Goal: Information Seeking & Learning: Compare options

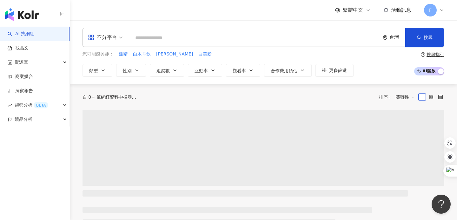
click at [118, 39] on span "不分平台" at bounding box center [105, 37] width 35 height 10
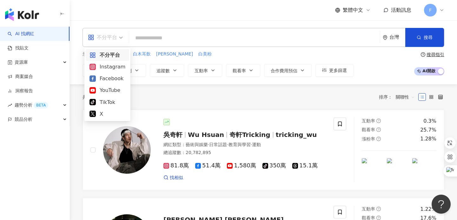
click at [112, 93] on div "YouTube" at bounding box center [107, 90] width 36 height 8
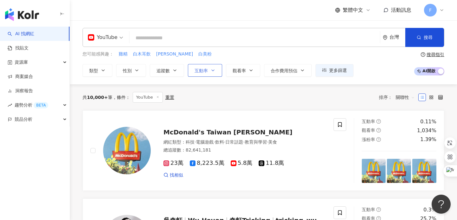
click at [202, 72] on span "互動率" at bounding box center [201, 70] width 13 height 5
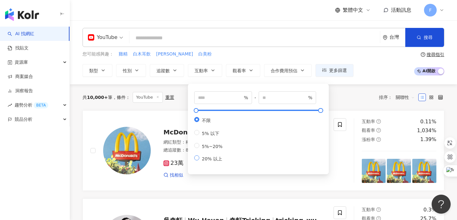
type input "**"
click at [424, 41] on button "搜尋" at bounding box center [424, 37] width 39 height 19
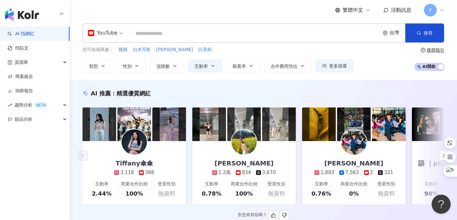
scroll to position [5, 0]
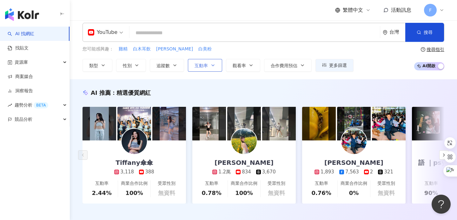
click at [206, 71] on button "互動率" at bounding box center [205, 65] width 34 height 13
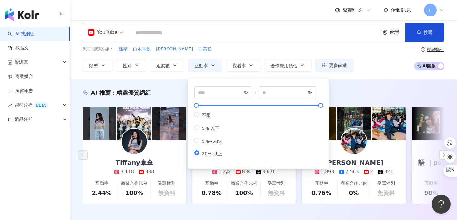
click at [312, 52] on div "您可能感興趣： 雞精 白木耳飲 白美茸 白美粉" at bounding box center [218, 49] width 271 height 7
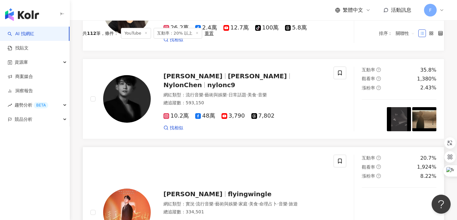
scroll to position [0, 0]
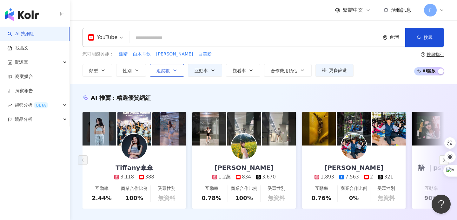
click at [176, 74] on button "追蹤數" at bounding box center [167, 70] width 34 height 13
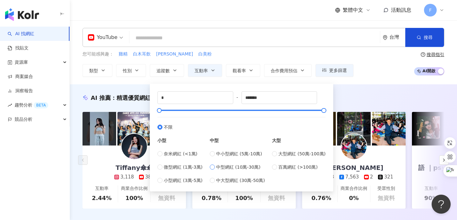
type input "******"
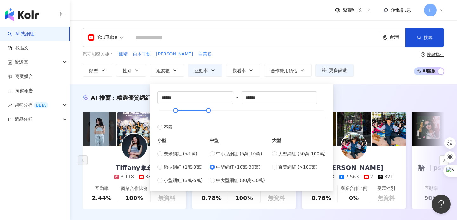
click at [378, 87] on div "AI 推薦 ： 精選優質網紅 Tiffany傘傘 3,118 388 互動率 2.44% 商業合作比例 100% 受眾性別 無資料 梨安 1.2萬 834 3…" at bounding box center [263, 157] width 387 height 147
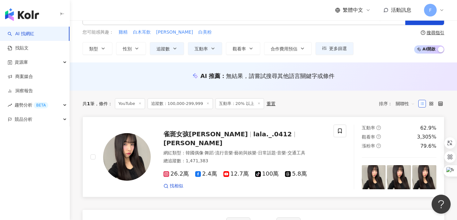
scroll to position [26, 0]
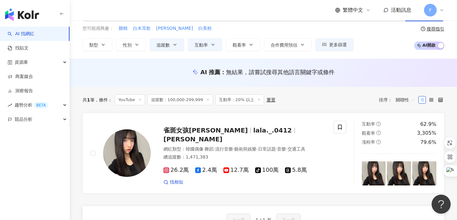
click at [257, 100] on icon at bounding box center [258, 99] width 3 height 3
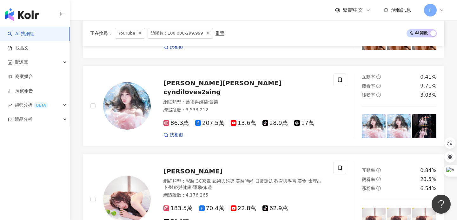
scroll to position [720, 0]
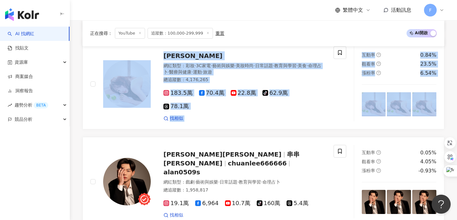
click at [258, 44] on div "正在搜尋 ： YouTube 追蹤數：100,000-299,999 重置 AI 開啟 AI 關閉" at bounding box center [264, 33] width 362 height 26
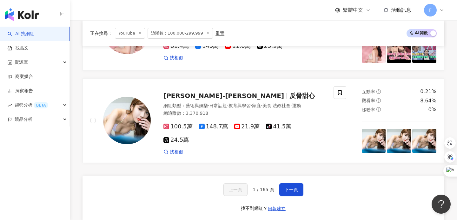
scroll to position [1214, 0]
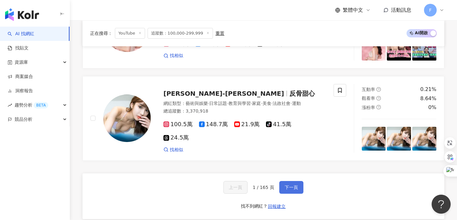
click at [290, 185] on span "下一頁" at bounding box center [291, 187] width 13 height 5
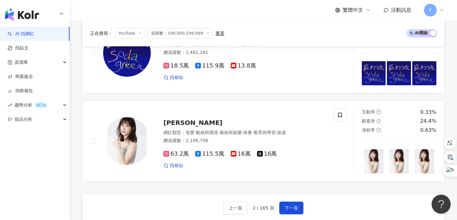
scroll to position [1098, 0]
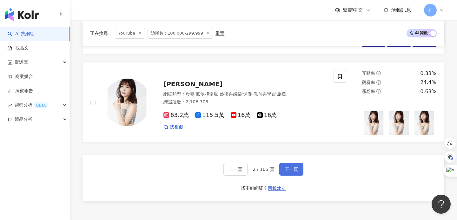
click at [293, 173] on button "下一頁" at bounding box center [291, 169] width 24 height 13
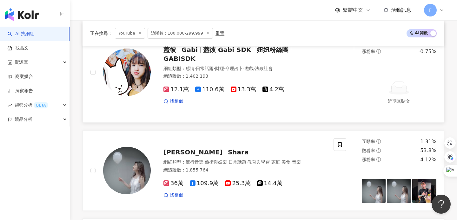
scroll to position [117, 0]
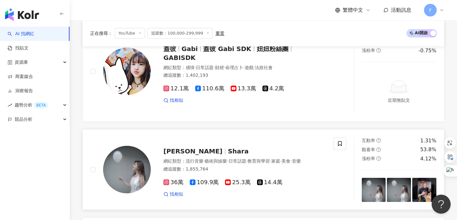
click at [167, 180] on icon at bounding box center [166, 183] width 6 height 6
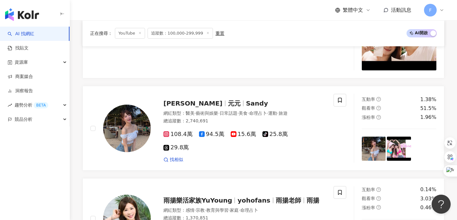
scroll to position [389, 0]
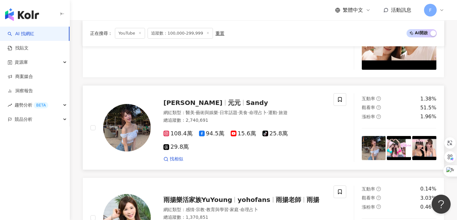
click at [167, 136] on icon at bounding box center [166, 134] width 6 height 6
click at [231, 136] on icon at bounding box center [234, 134] width 6 height 6
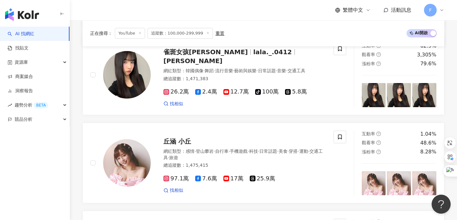
scroll to position [797, 0]
click at [186, 137] on span "丘涵 小丘" at bounding box center [177, 141] width 28 height 8
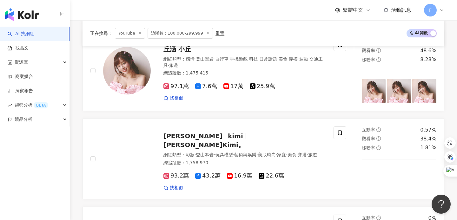
scroll to position [930, 0]
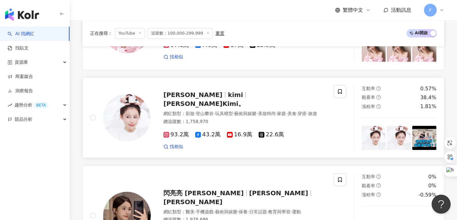
click at [232, 100] on span "紀卜心Kimi。" at bounding box center [203, 104] width 81 height 8
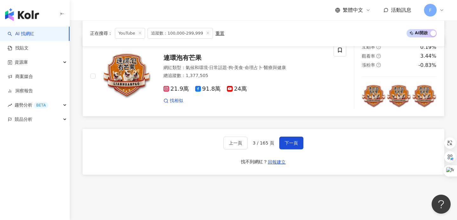
scroll to position [1170, 0]
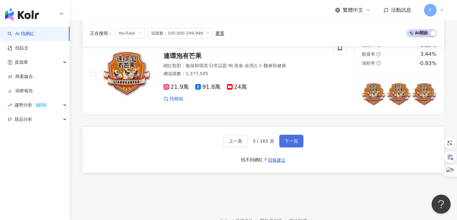
click at [296, 141] on button "下一頁" at bounding box center [291, 141] width 24 height 13
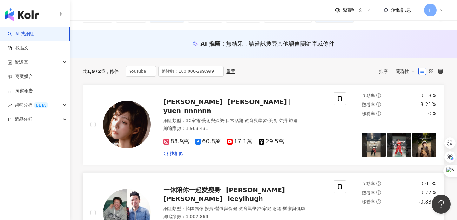
scroll to position [55, 0]
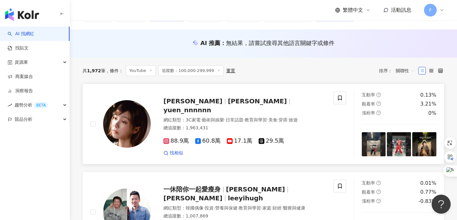
click at [228, 139] on rect at bounding box center [230, 140] width 5 height 3
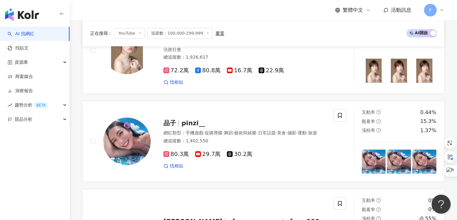
scroll to position [698, 0]
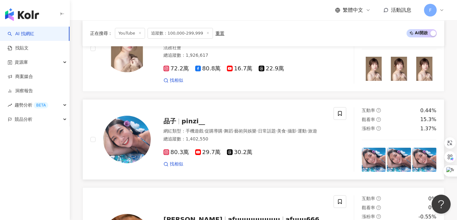
click at [174, 117] on span "品子" at bounding box center [169, 121] width 13 height 8
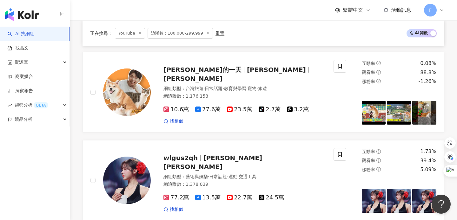
scroll to position [1102, 0]
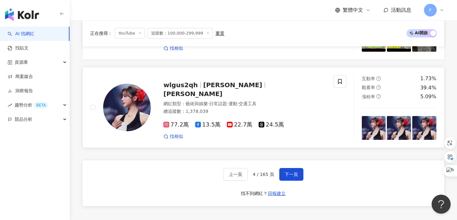
click at [222, 90] on span "Ji Hyun An" at bounding box center [192, 94] width 59 height 8
click at [292, 172] on span "下一頁" at bounding box center [291, 174] width 13 height 5
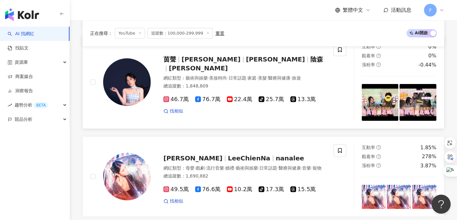
scroll to position [118, 0]
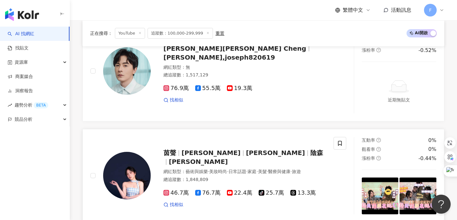
click at [228, 154] on div "茵聲 鄭茵聲 Alina Cheng 陰森 Alina鄭茵聲" at bounding box center [244, 158] width 162 height 18
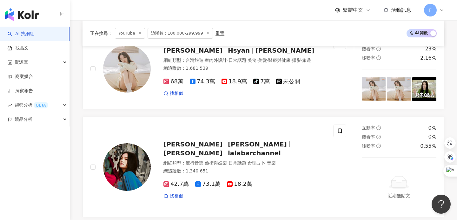
scroll to position [321, 0]
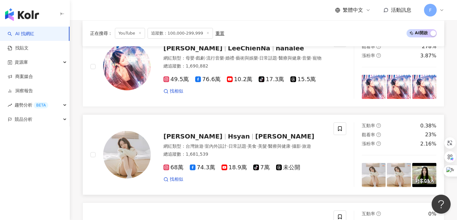
click at [255, 135] on span "篠崎泫 Hsyan" at bounding box center [284, 137] width 59 height 8
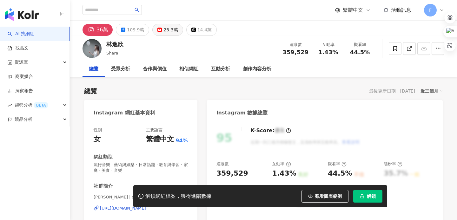
click at [165, 27] on div "25.3萬" at bounding box center [170, 29] width 14 height 9
click at [164, 32] on div "25.3萬" at bounding box center [170, 29] width 14 height 9
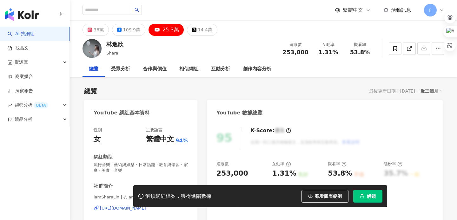
click at [146, 206] on div "https://www.youtube.com/channel/UCZnX4VjNqhRUMHD4tix9_Bw" at bounding box center [123, 209] width 46 height 6
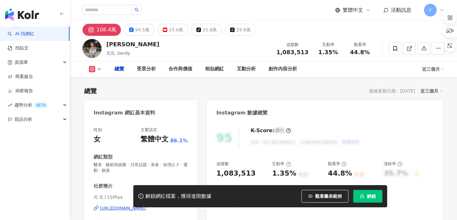
click at [163, 146] on div "性別 女 主要語言 繁體中文 86.1% 網紅類型 醫美 · 藝術與娛樂 · 日常話題 · 美食 · 命理占卜 · 運動 · 旅遊 社群簡介 元 元 | 11…" at bounding box center [141, 187] width 94 height 121
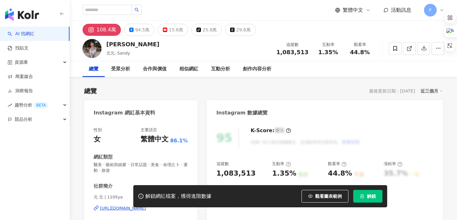
scroll to position [63, 0]
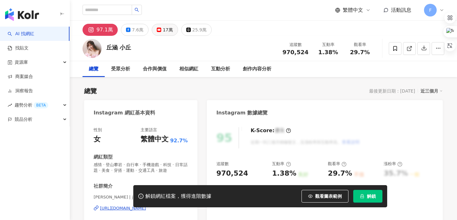
click at [163, 33] on div "17萬" at bounding box center [168, 29] width 10 height 9
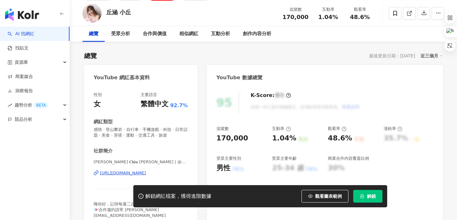
scroll to position [36, 0]
click at [139, 170] on div "https://www.youtube.com/channel/UC-4oj5Z-gTlYk7tVaRwkDew" at bounding box center [123, 173] width 46 height 6
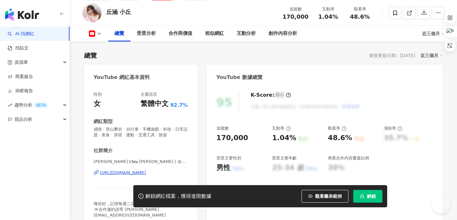
scroll to position [51, 0]
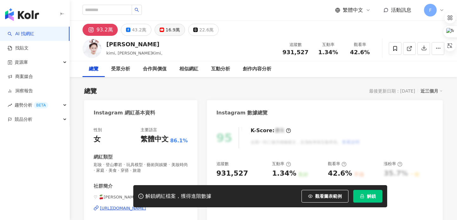
click at [170, 28] on div "16.9萬" at bounding box center [173, 29] width 14 height 9
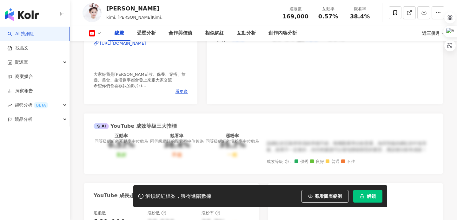
scroll to position [141, 0]
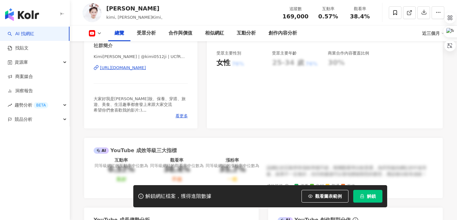
click at [146, 69] on div "https://www.youtube.com/channel/UCfRW13BdqZumfBzEYkEhTUA" at bounding box center [123, 68] width 46 height 6
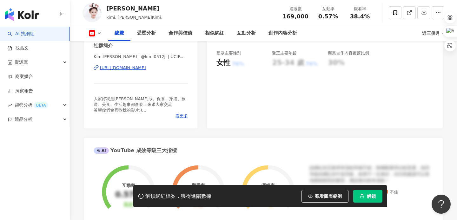
scroll to position [0, 0]
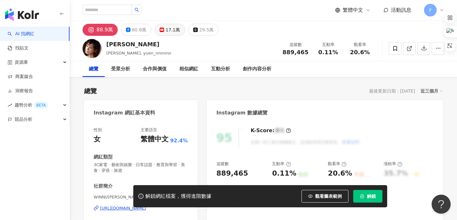
click at [166, 29] on div "17.1萬" at bounding box center [173, 29] width 14 height 9
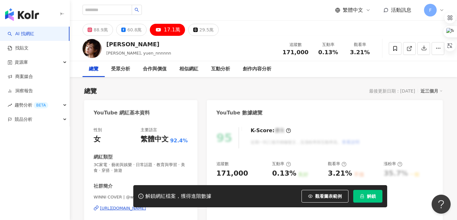
scroll to position [63, 0]
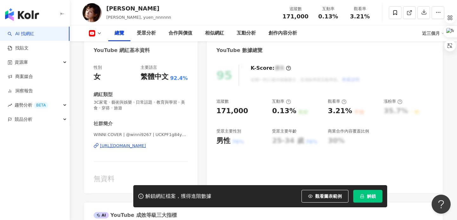
click at [111, 144] on div "https://www.youtube.com/channel/UCKPF1g84yaYpOtO2syQ6k1g" at bounding box center [123, 146] width 46 height 6
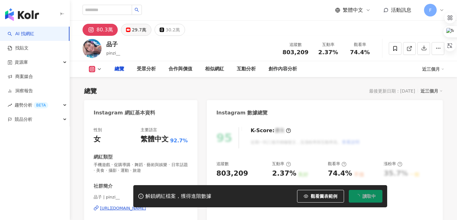
click at [142, 31] on div "29.7萬" at bounding box center [139, 29] width 14 height 9
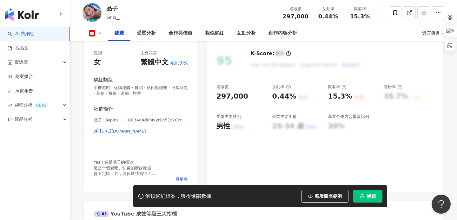
scroll to position [77, 0]
click at [134, 131] on div "[URL][DOMAIN_NAME]" at bounding box center [123, 131] width 46 height 6
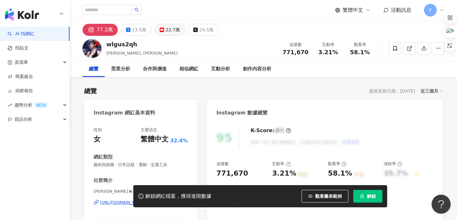
click at [166, 29] on div "22.7萬" at bounding box center [173, 29] width 14 height 9
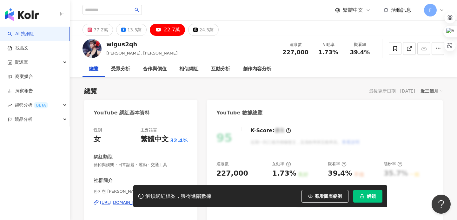
scroll to position [86, 0]
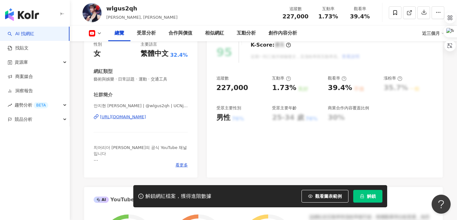
click at [140, 116] on div "https://www.youtube.com/channel/UCNjqjhDPowMv6xNuBBWJTyA" at bounding box center [123, 117] width 46 height 6
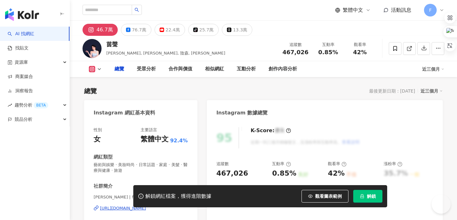
click at [96, 32] on button "46.7萬" at bounding box center [100, 30] width 35 height 12
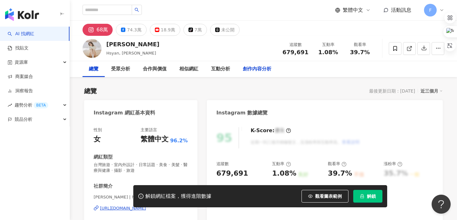
click at [252, 69] on div "創作內容分析" at bounding box center [257, 69] width 29 height 8
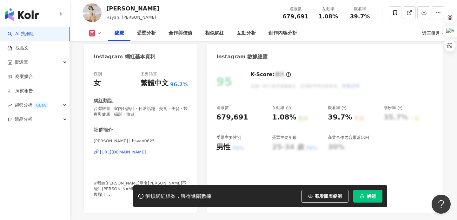
scroll to position [91, 0]
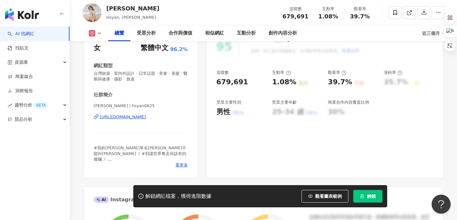
click at [136, 116] on div "[URL][DOMAIN_NAME]" at bounding box center [123, 117] width 46 height 6
